Goal: Navigation & Orientation: Find specific page/section

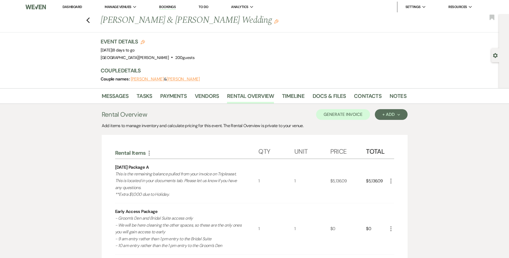
click at [74, 6] on link "Dashboard" at bounding box center [72, 7] width 19 height 5
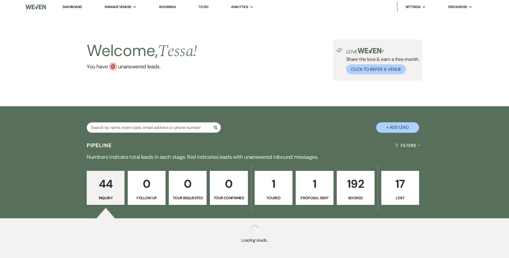
click at [349, 181] on p "192" at bounding box center [355, 184] width 31 height 18
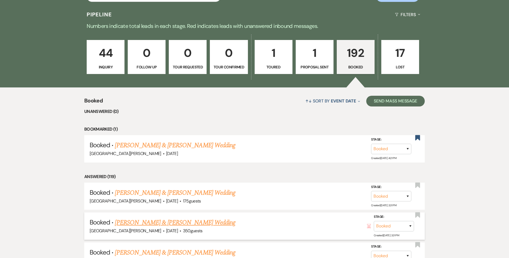
scroll to position [214, 0]
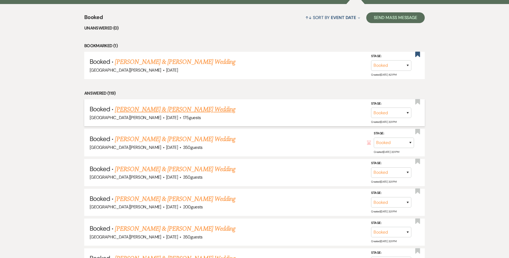
click at [208, 110] on link "[PERSON_NAME] & [PERSON_NAME] Wedding" at bounding box center [175, 110] width 120 height 10
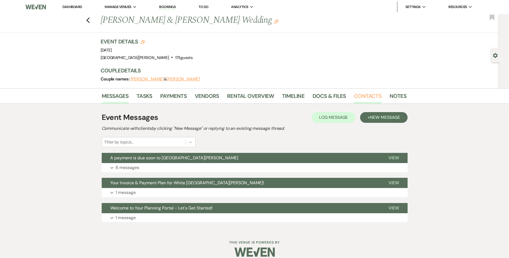
click at [373, 99] on link "Contacts" at bounding box center [368, 98] width 28 height 12
